Goal: Information Seeking & Learning: Learn about a topic

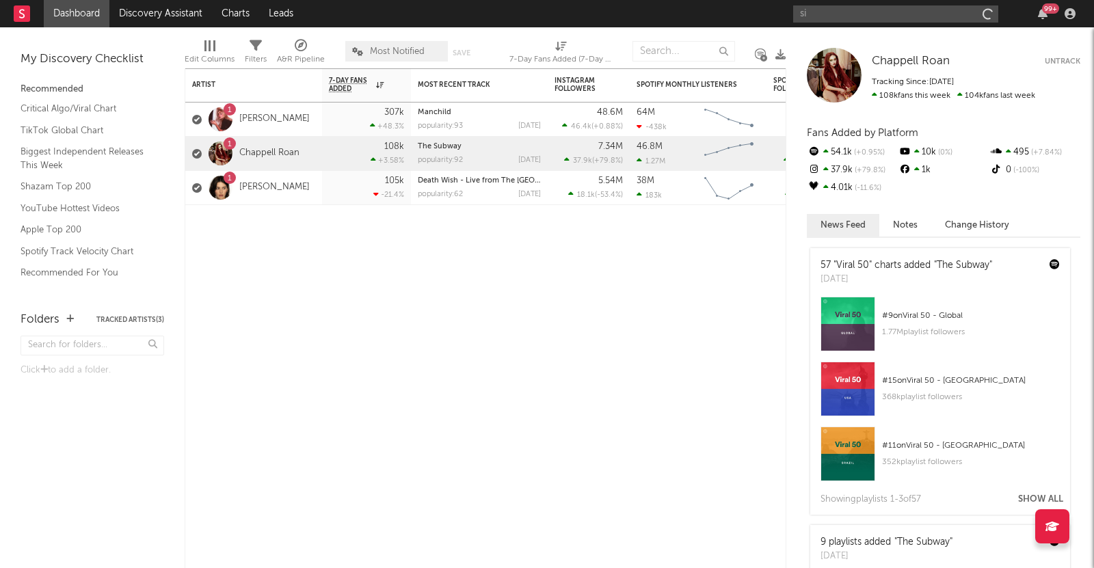
type input "s"
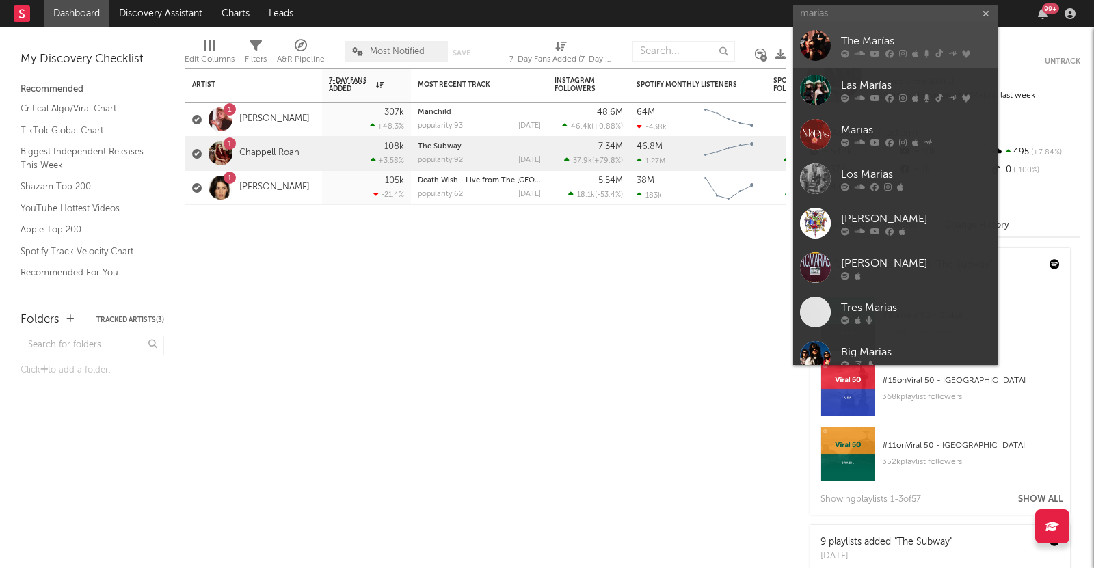
type input "marias"
click at [858, 42] on div "The Marías" at bounding box center [916, 41] width 150 height 16
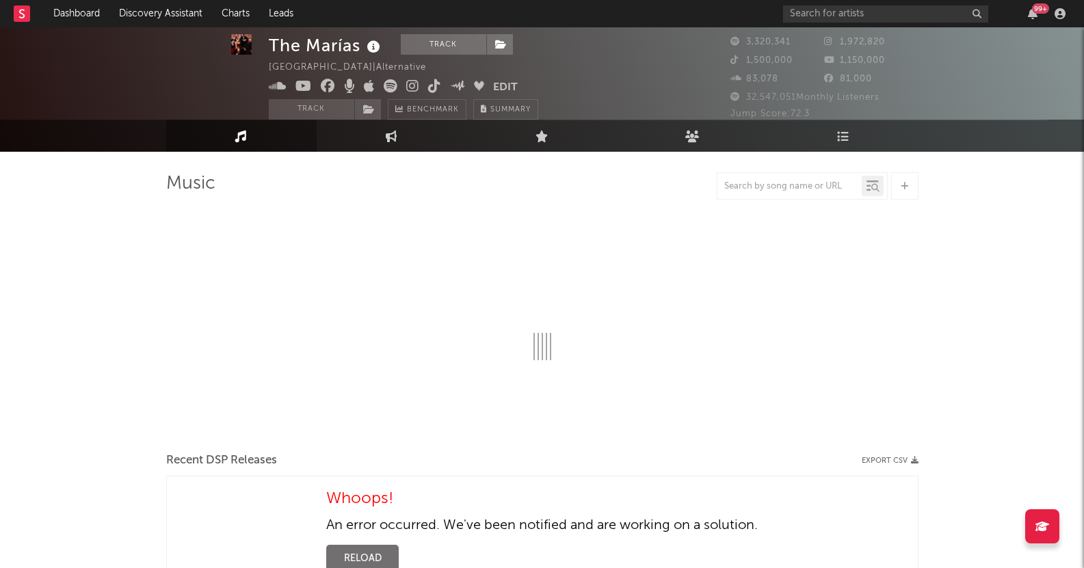
scroll to position [15, 0]
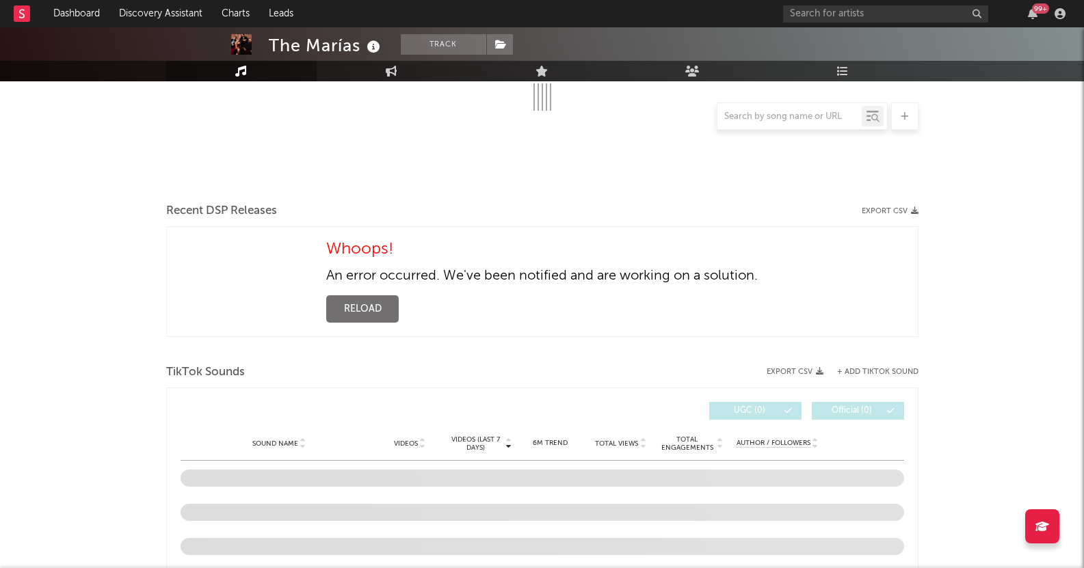
select select "6m"
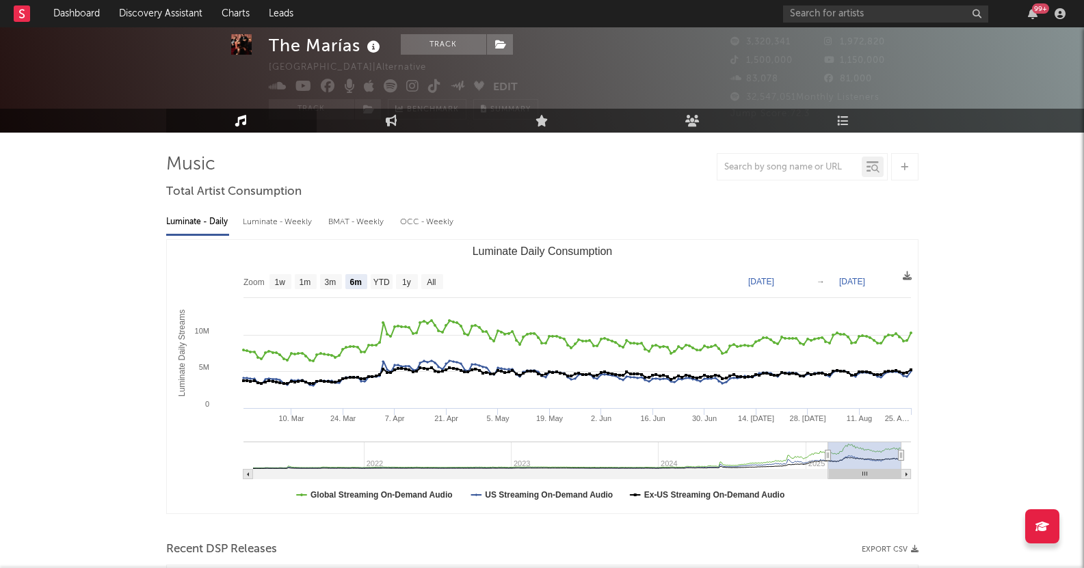
scroll to position [33, 0]
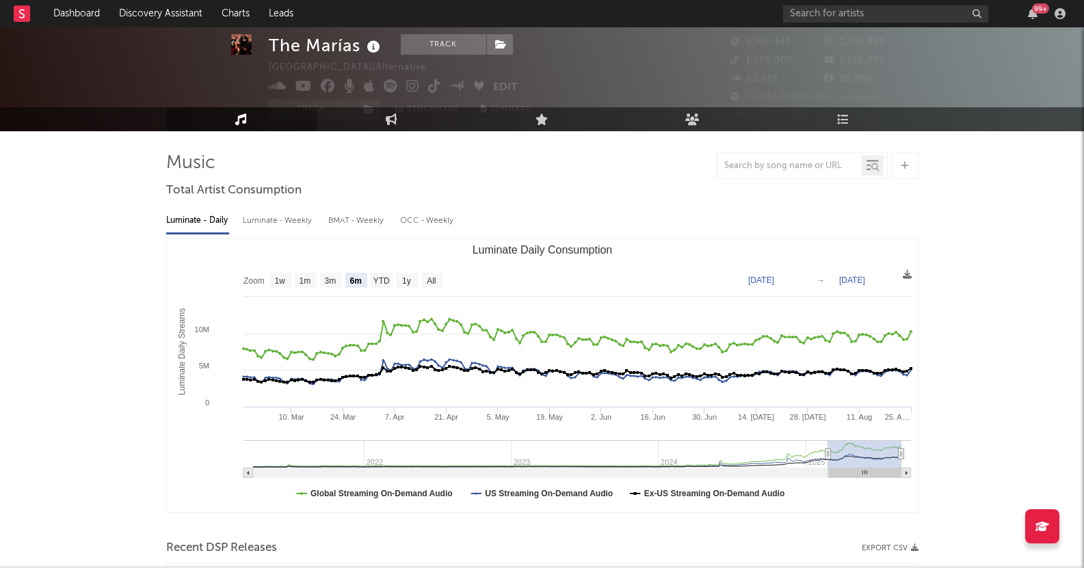
click at [276, 217] on div "Luminate - Weekly" at bounding box center [279, 220] width 72 height 23
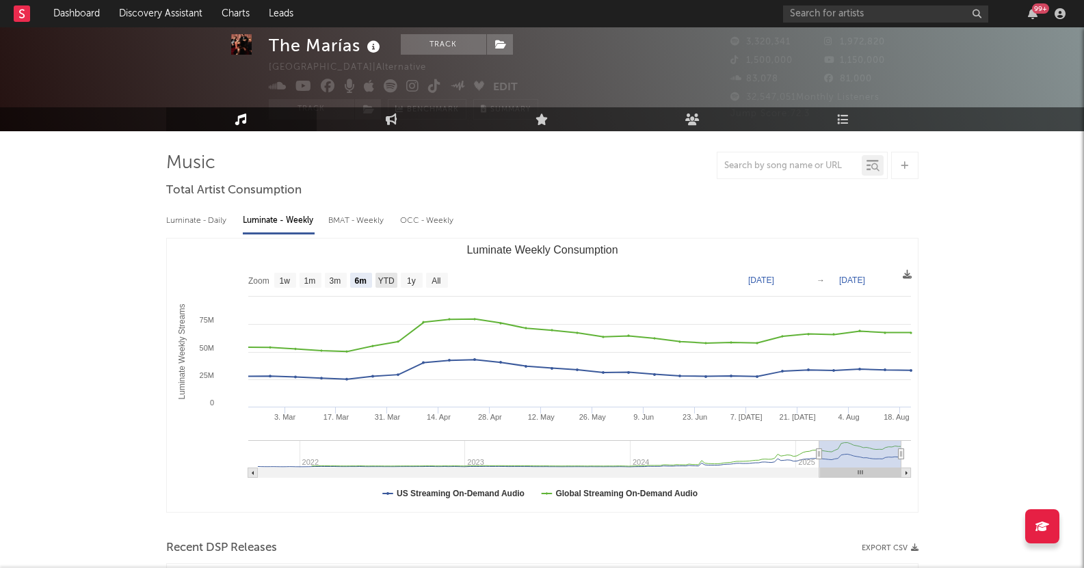
click at [388, 278] on text "YTD" at bounding box center [386, 281] width 16 height 10
select select "YTD"
type input "2025-01-01"
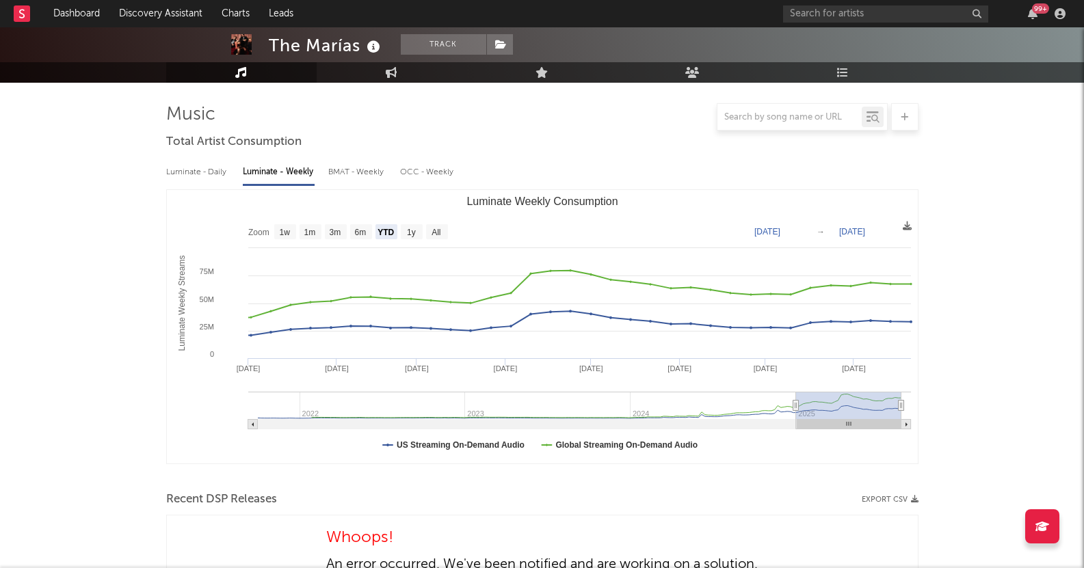
scroll to position [42, 0]
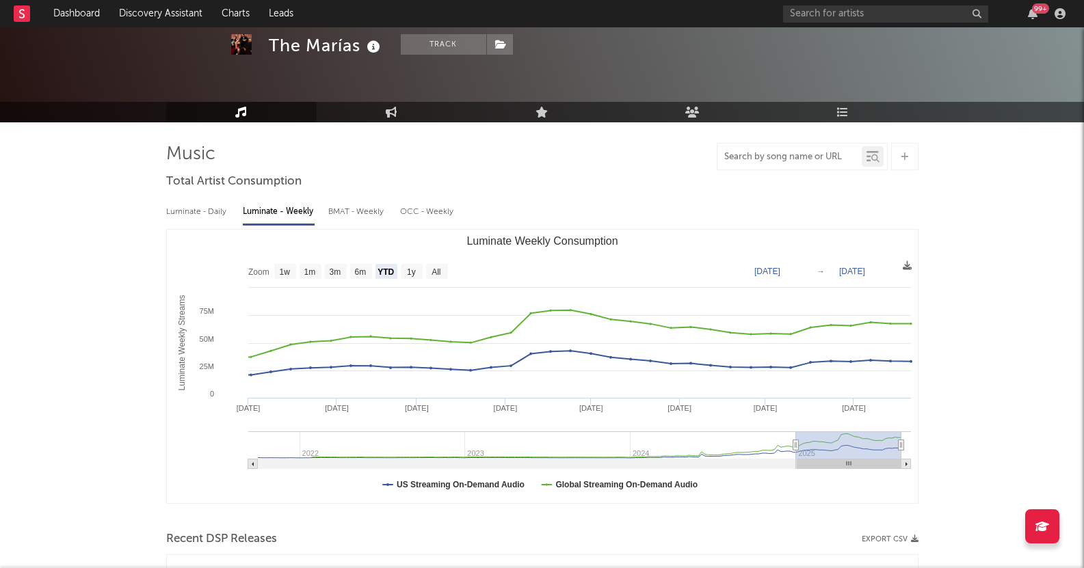
click at [762, 161] on input "text" at bounding box center [789, 157] width 144 height 11
type input "sienna"
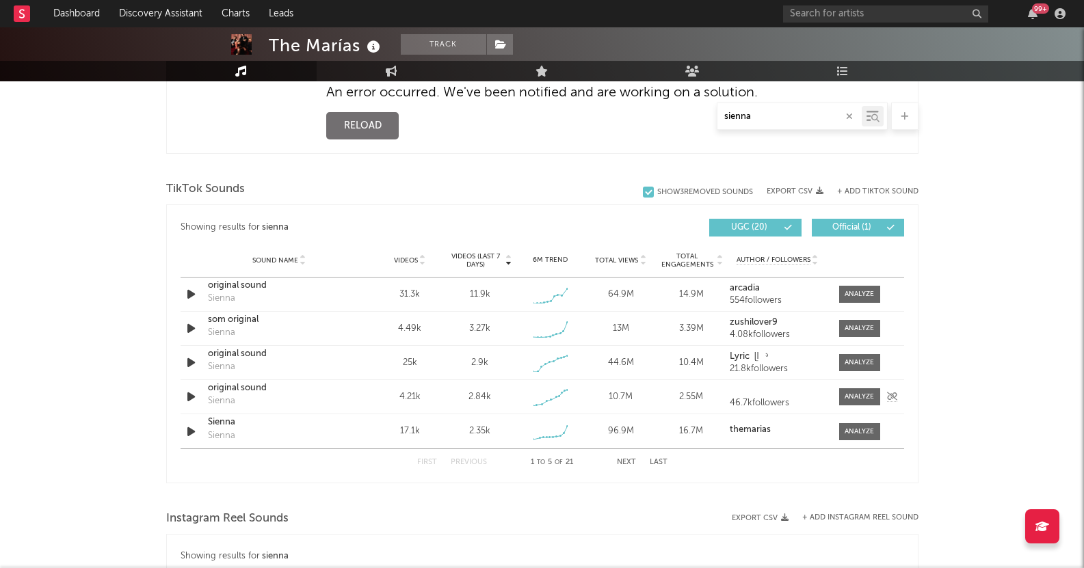
scroll to position [553, 0]
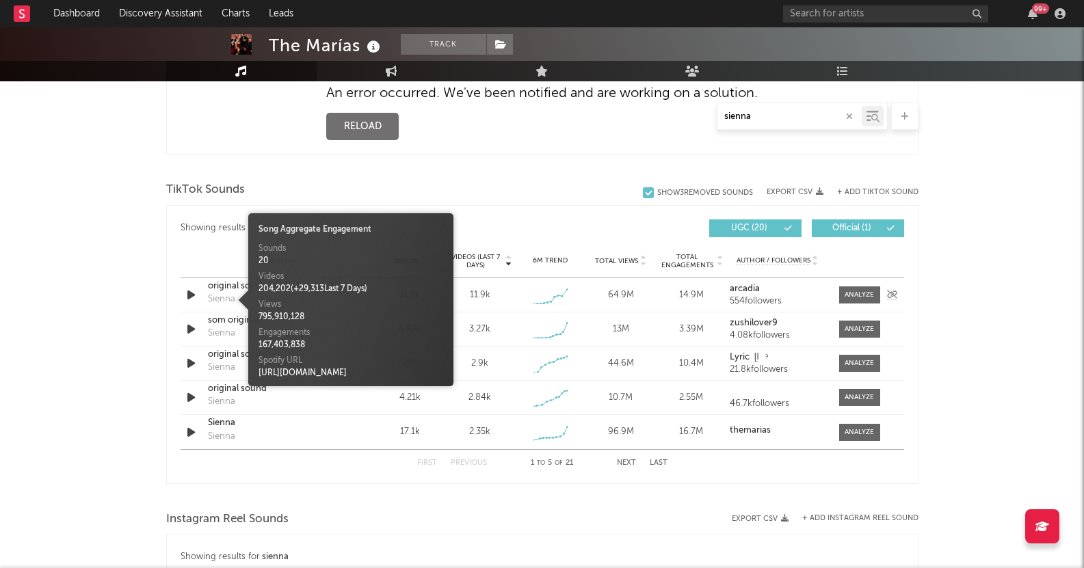
click at [219, 297] on div "Sienna" at bounding box center [221, 300] width 27 height 14
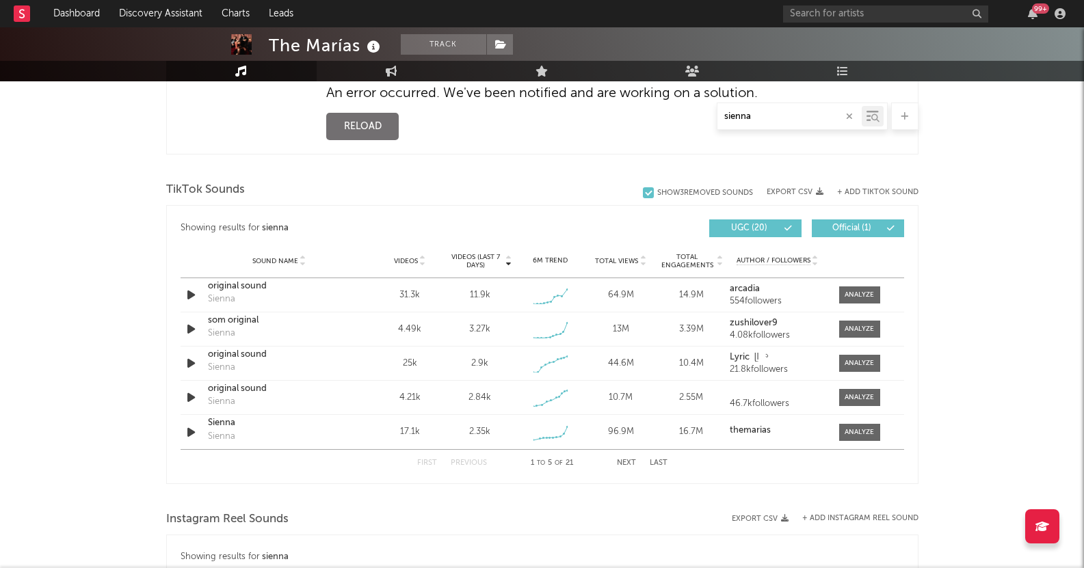
click at [903, 274] on div "Sound Name Videos Videos (last 7 days) Weekly Growth % 6M Trend Total Views Tot…" at bounding box center [543, 261] width 724 height 34
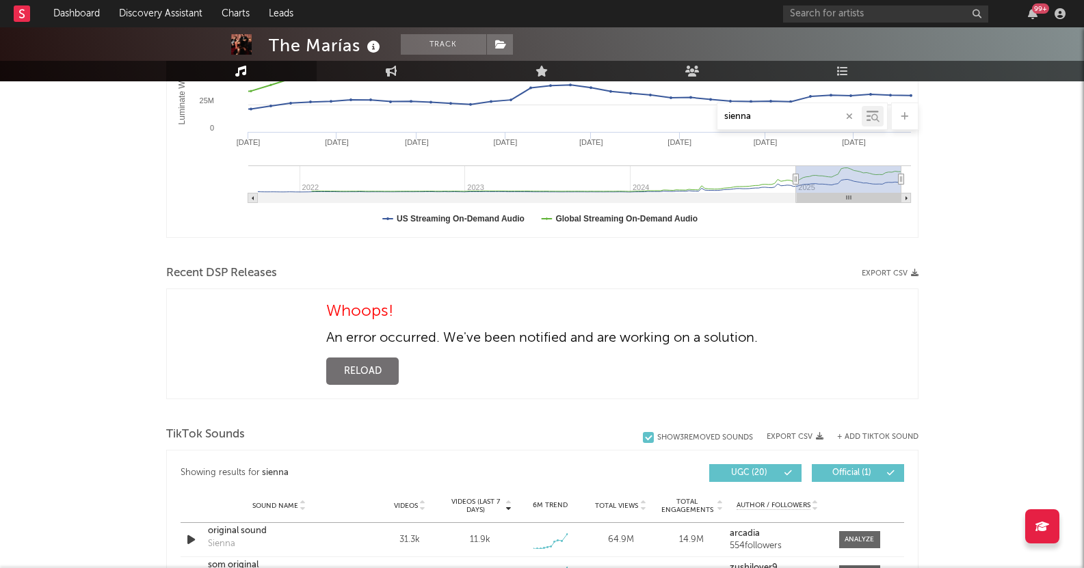
scroll to position [0, 0]
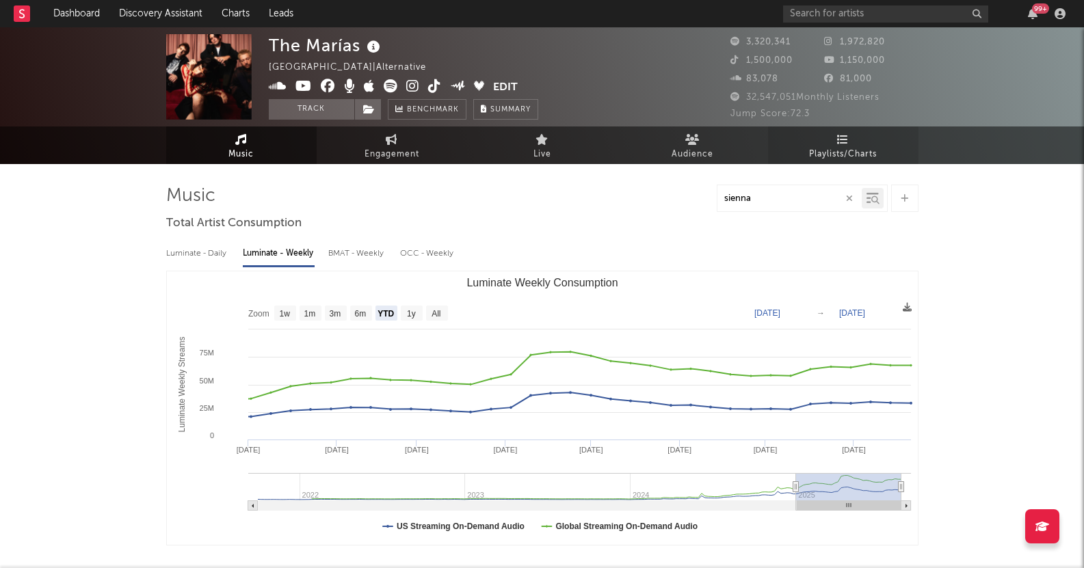
click at [843, 138] on icon at bounding box center [843, 139] width 12 height 11
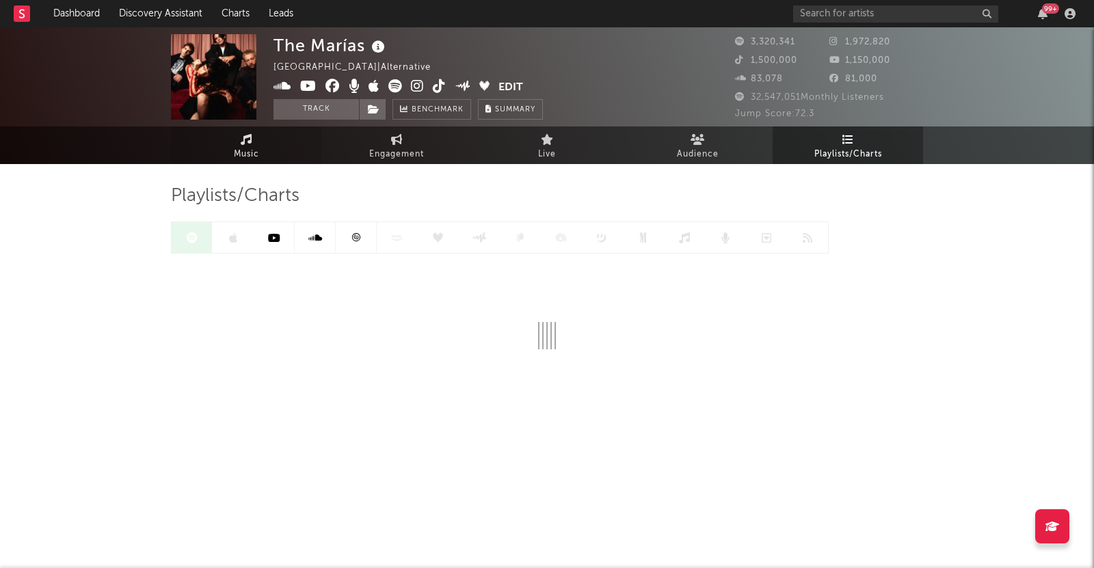
click at [274, 143] on link "Music" at bounding box center [246, 146] width 150 height 38
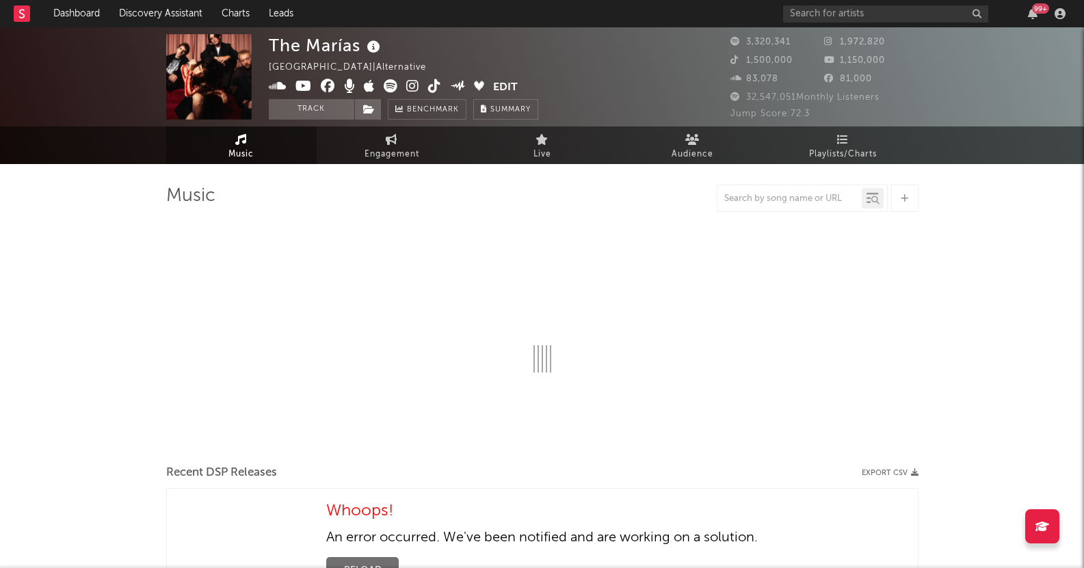
select select "6m"
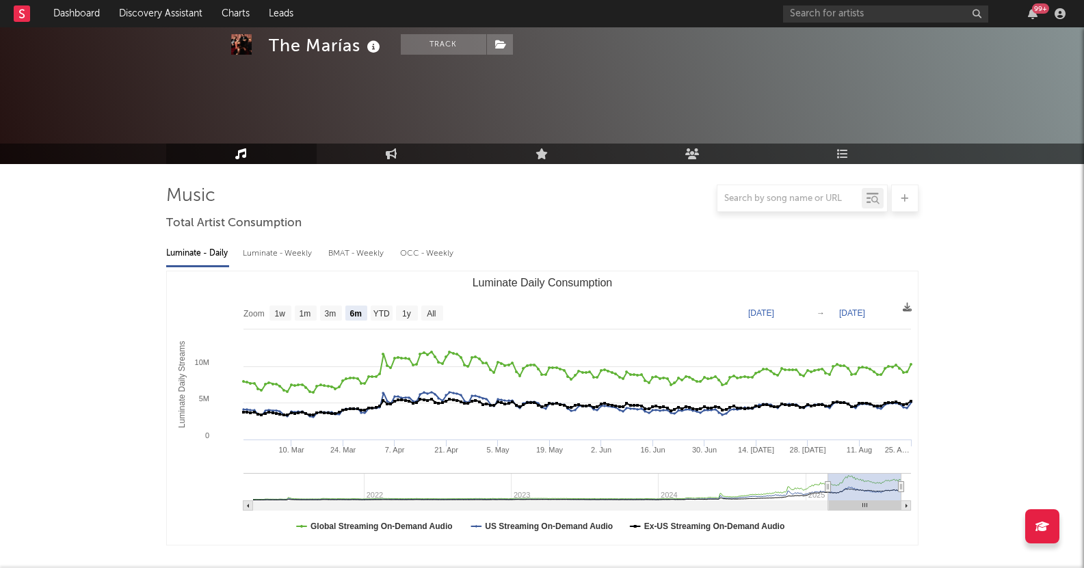
scroll to position [360, 0]
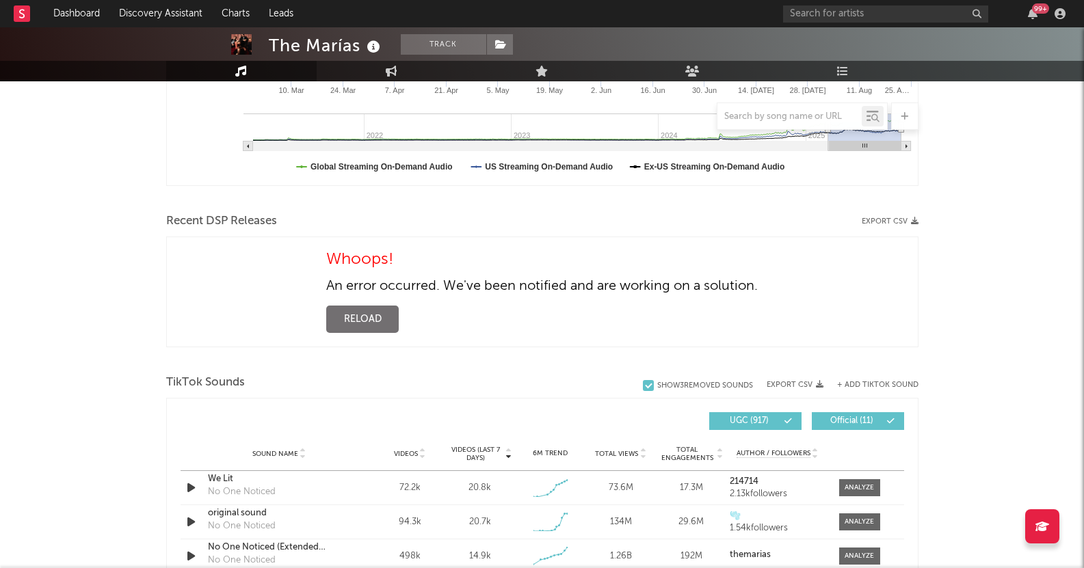
click at [370, 327] on button "Reload" at bounding box center [362, 319] width 72 height 27
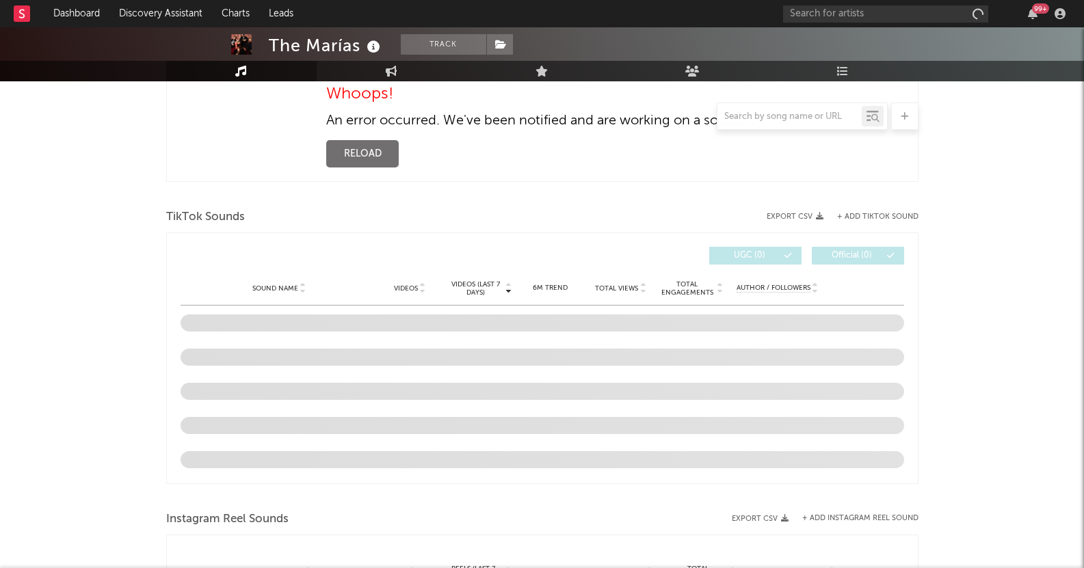
select select "6m"
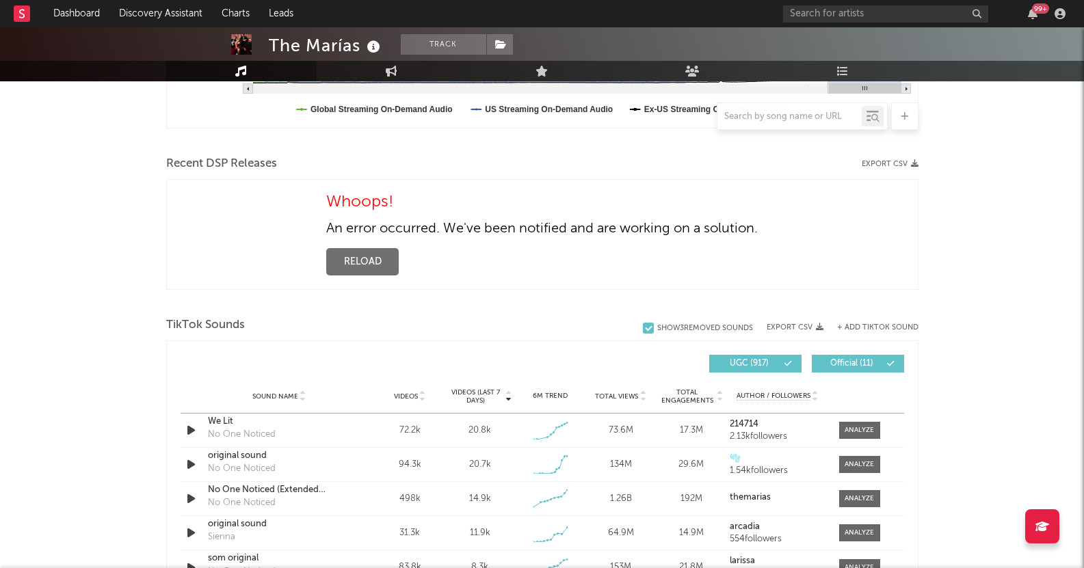
scroll to position [525, 0]
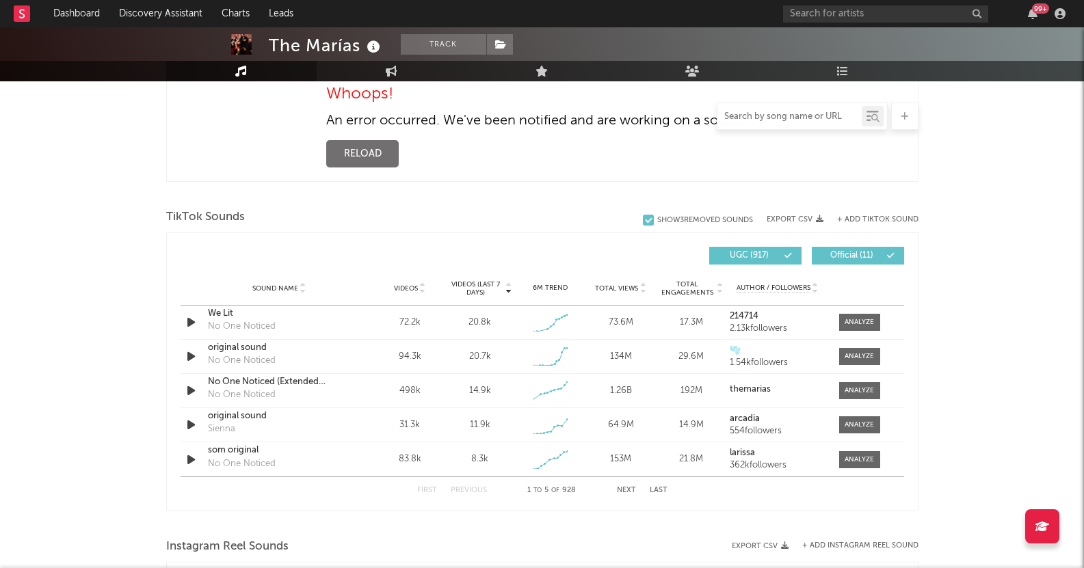
click at [819, 116] on input "text" at bounding box center [789, 116] width 144 height 11
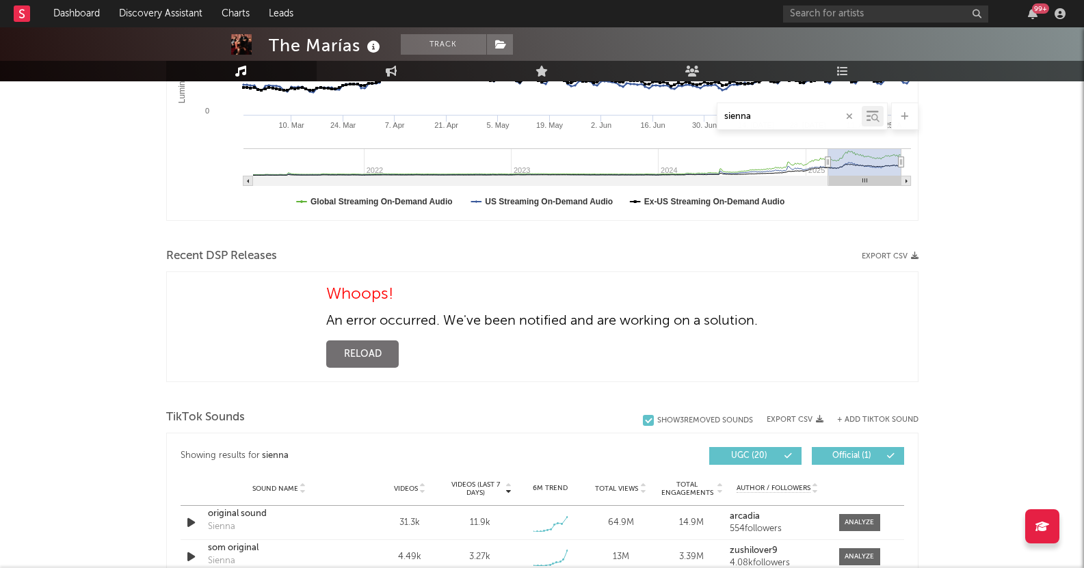
scroll to position [249, 0]
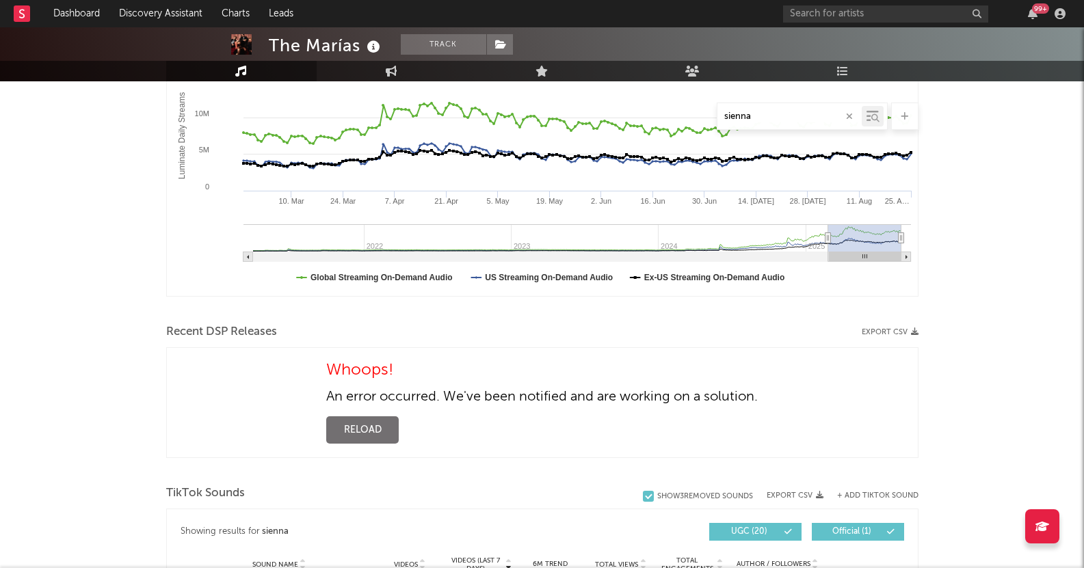
type input "sienna"
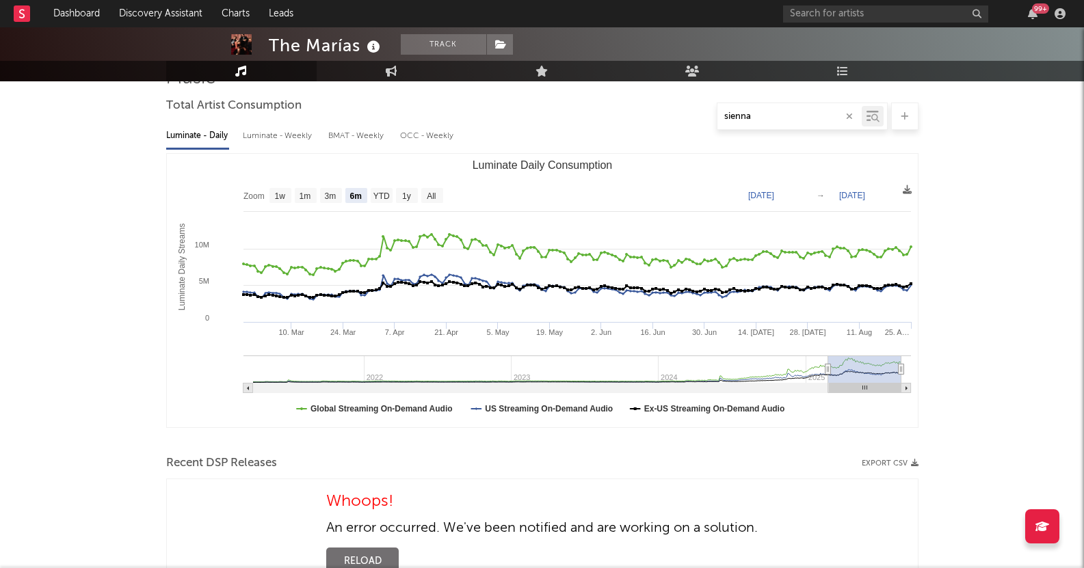
scroll to position [0, 0]
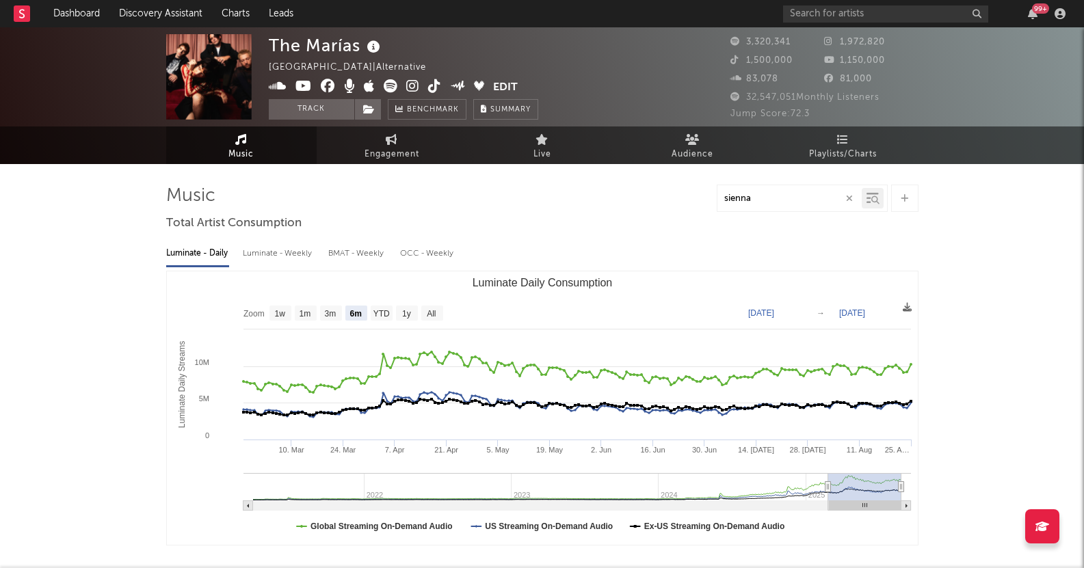
click at [291, 261] on div "Luminate - Weekly" at bounding box center [279, 253] width 72 height 23
select select "6m"
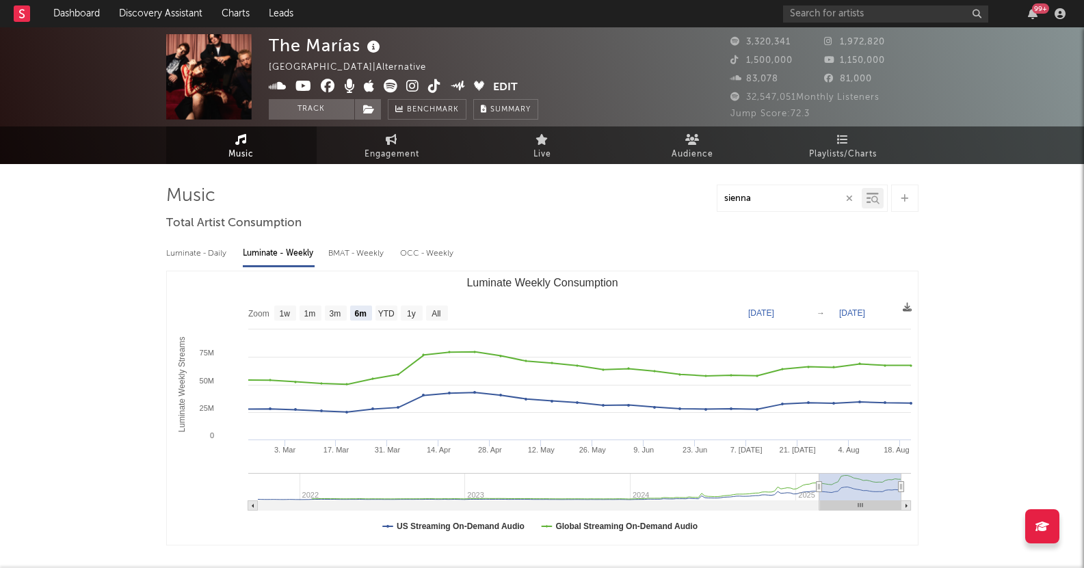
drag, startPoint x: 473, startPoint y: 219, endPoint x: 455, endPoint y: 224, distance: 18.0
